Goal: Task Accomplishment & Management: Manage account settings

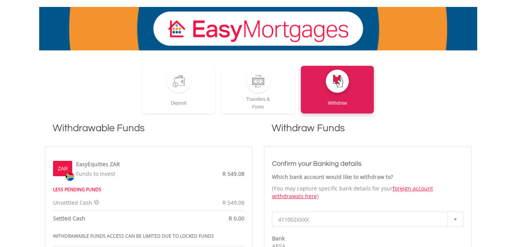
scroll to position [154, 0]
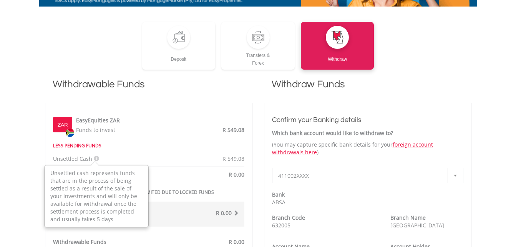
click at [96, 157] on icon at bounding box center [96, 158] width 5 height 5
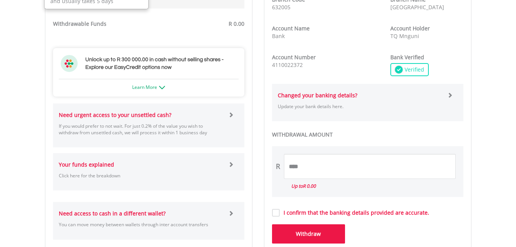
scroll to position [385, 0]
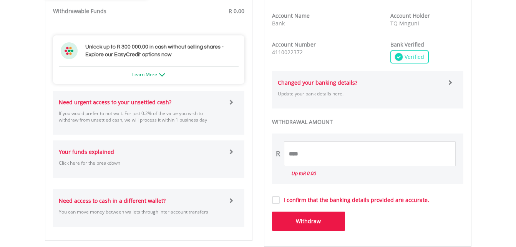
click at [232, 103] on span at bounding box center [230, 101] width 5 height 5
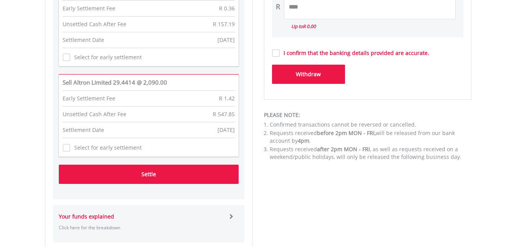
scroll to position [538, 0]
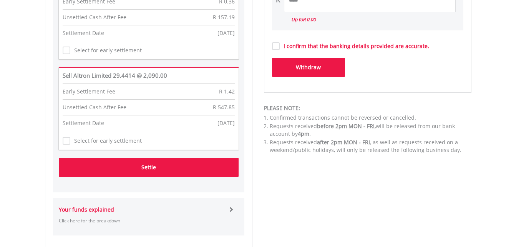
click at [133, 166] on button "Settle" at bounding box center [149, 167] width 180 height 19
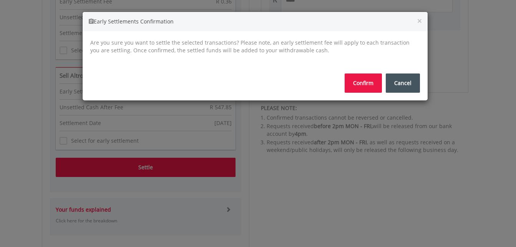
click at [361, 85] on button "Confirm" at bounding box center [363, 82] width 37 height 19
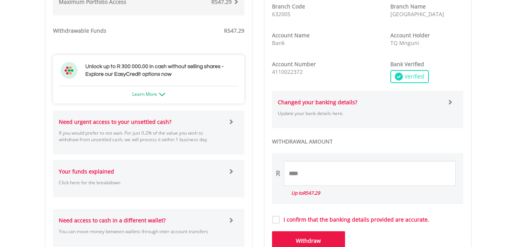
scroll to position [423, 0]
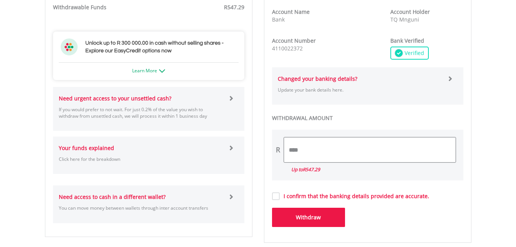
click at [316, 156] on input "****" at bounding box center [370, 149] width 172 height 25
type input "*"
click at [449, 179] on div "R *** Up to R547.29" at bounding box center [368, 155] width 192 height 51
click at [478, 210] on div "The requested transaction(s) have been successfully settled. ﻿ Deposit Transfer…" at bounding box center [258, 26] width 450 height 563
click at [322, 153] on input "***" at bounding box center [370, 149] width 172 height 25
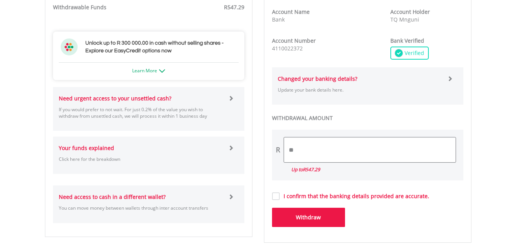
type input "*"
type input "******"
click at [500, 173] on body "My Investments Invest Now New Listings Sell My Recurring Investments Pending Or…" at bounding box center [258, 9] width 516 height 864
click at [280, 197] on label "I confirm that the banking details provided are accurate." at bounding box center [355, 196] width 150 height 8
click at [296, 219] on button "Withdraw" at bounding box center [308, 217] width 73 height 19
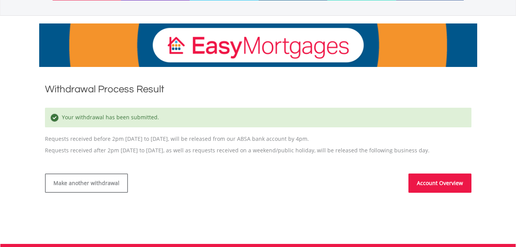
scroll to position [115, 0]
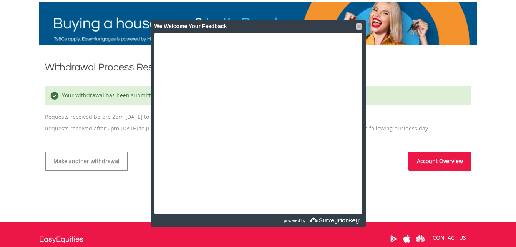
click at [360, 25] on div at bounding box center [359, 26] width 6 height 6
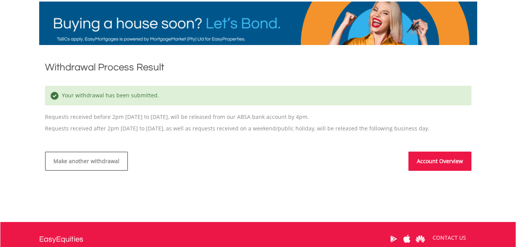
click at [451, 160] on link "Account Overview" at bounding box center [440, 161] width 63 height 19
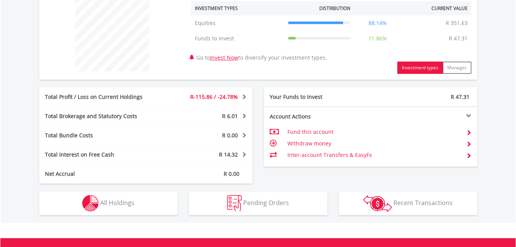
scroll to position [346, 0]
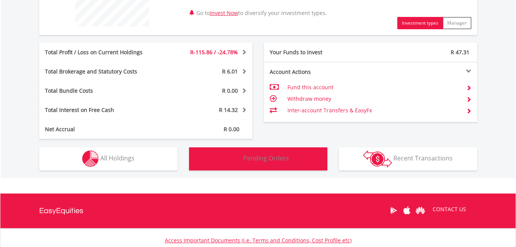
click at [268, 163] on button "Pending Orders Pending Orders" at bounding box center [258, 158] width 138 height 23
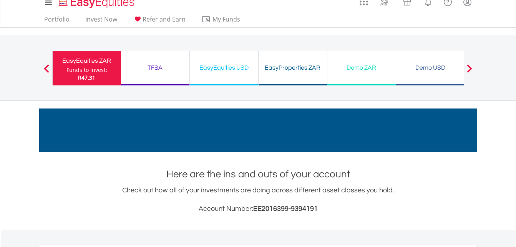
scroll to position [0, 0]
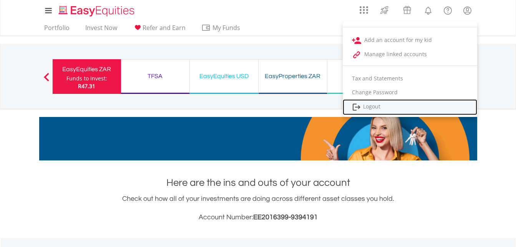
drag, startPoint x: 370, startPoint y: 107, endPoint x: 412, endPoint y: 158, distance: 65.8
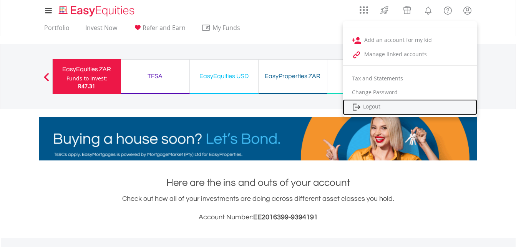
click at [370, 107] on link "Logout" at bounding box center [410, 107] width 135 height 16
